Goal: Information Seeking & Learning: Learn about a topic

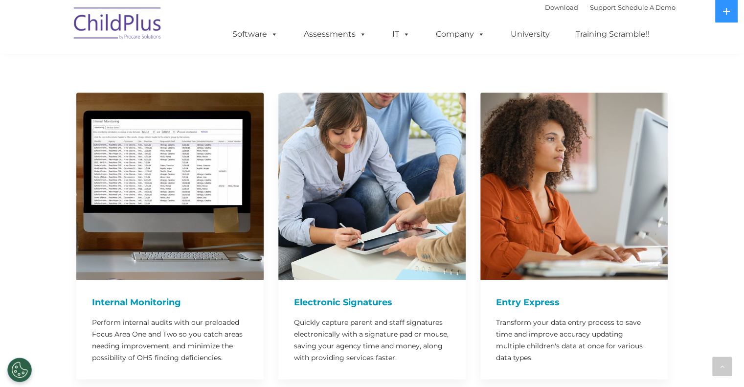
scroll to position [839, 0]
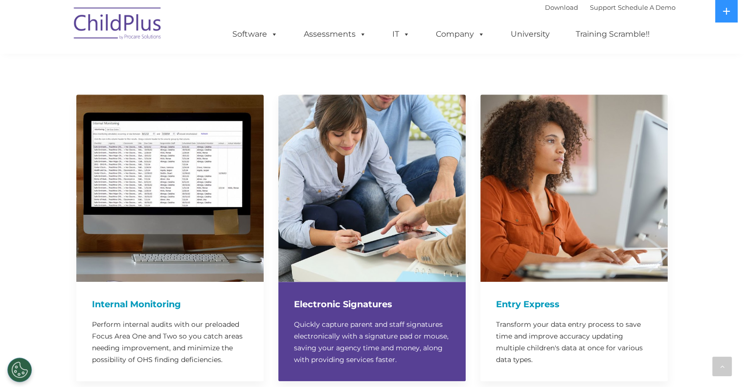
click at [341, 298] on h4 "Electronic Signatures" at bounding box center [372, 305] width 156 height 14
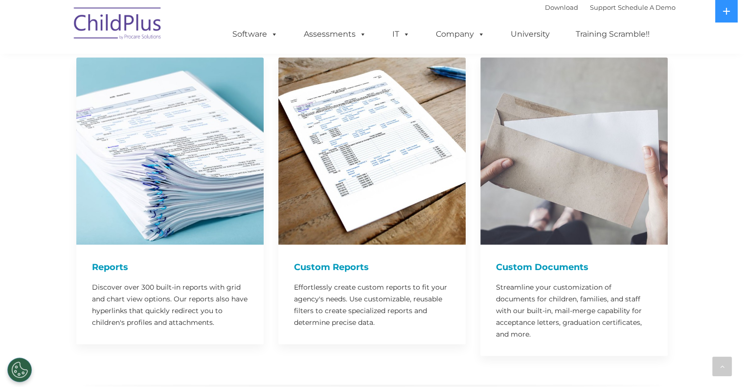
scroll to position [1248, 0]
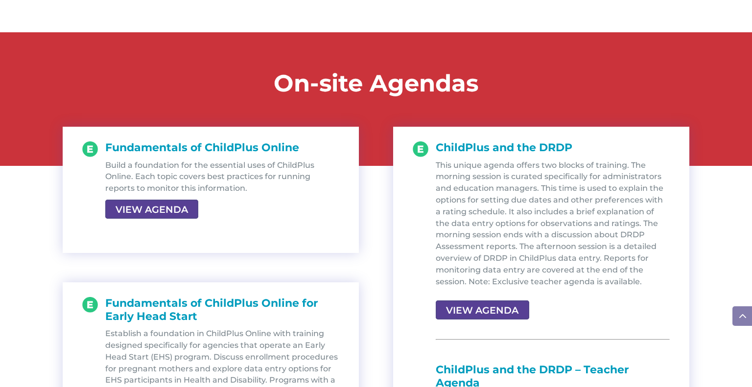
scroll to position [994, 0]
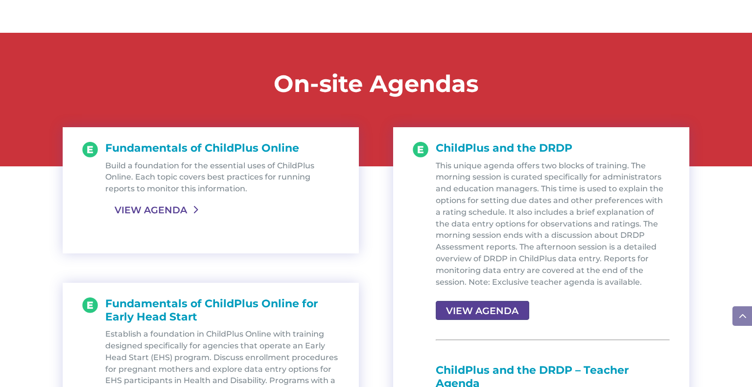
click at [166, 204] on link "VIEW AGENDA" at bounding box center [150, 210] width 91 height 18
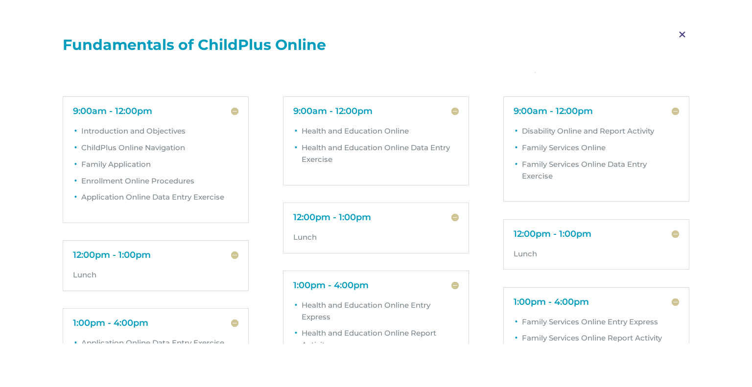
scroll to position [0, 0]
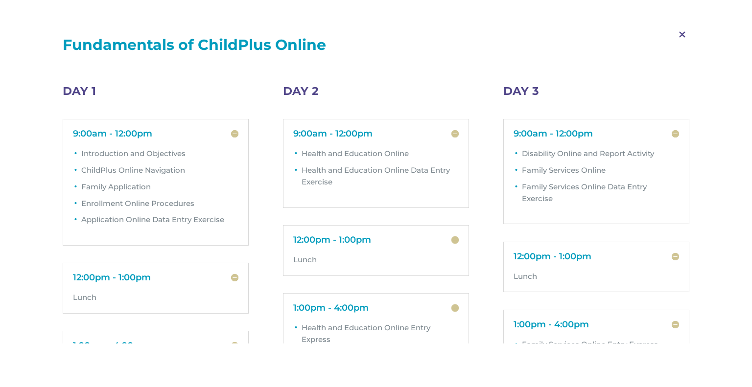
click at [678, 35] on span "M" at bounding box center [682, 35] width 29 height 28
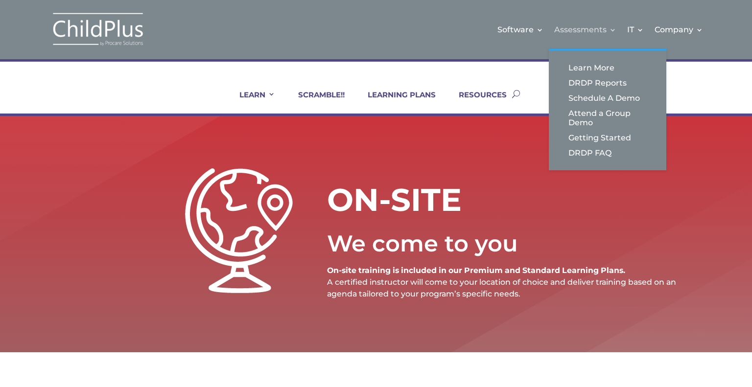
click at [601, 14] on link "Assessments" at bounding box center [585, 30] width 62 height 40
